Goal: Browse casually: Explore the website without a specific task or goal

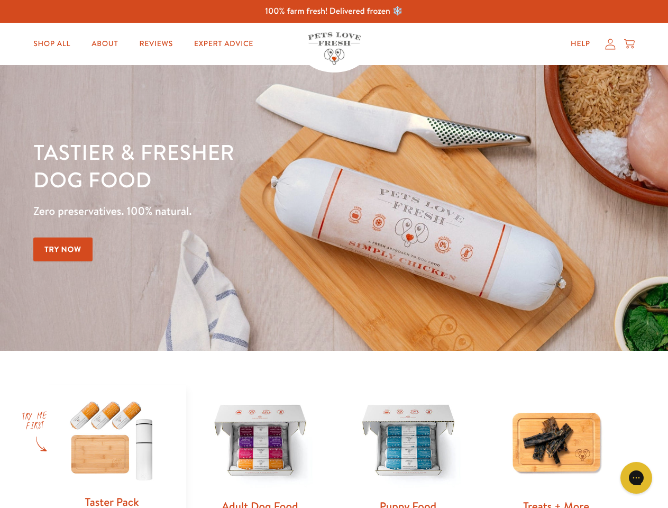
click at [334, 254] on div "Tastier & fresher dog food Zero preservatives. 100% natural. Try Now" at bounding box center [233, 208] width 401 height 140
click at [636, 478] on icon "Gorgias live chat" at bounding box center [636, 477] width 10 height 10
